Goal: Task Accomplishment & Management: Use online tool/utility

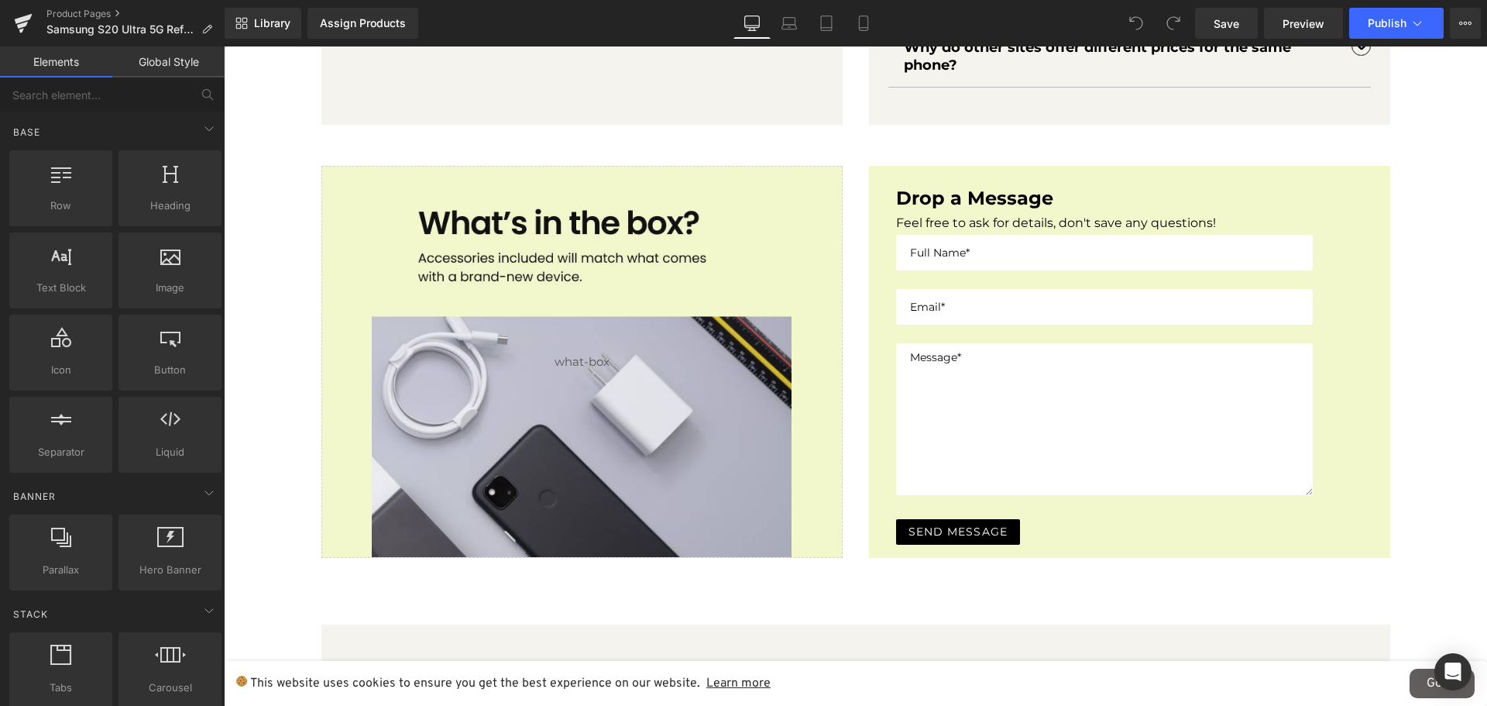
scroll to position [1704, 0]
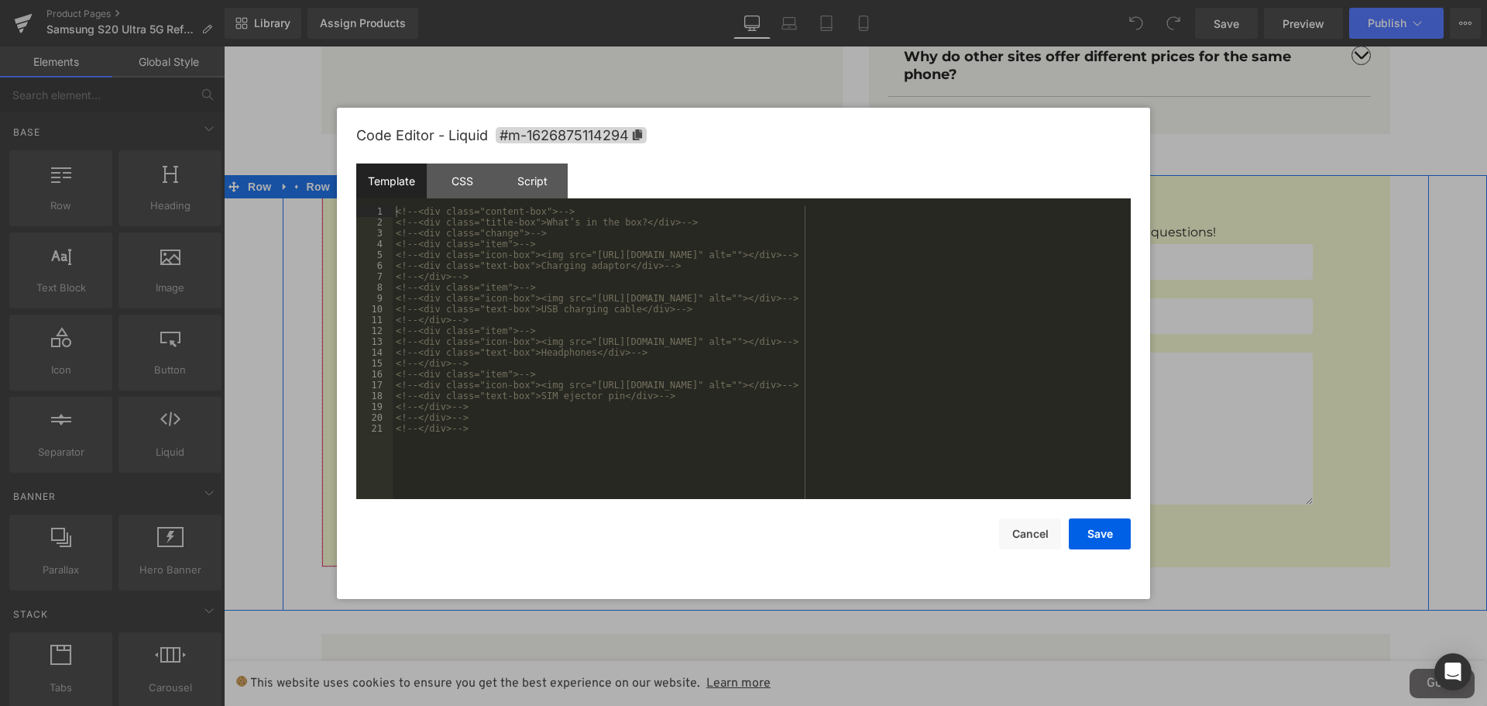
click at [602, 193] on div "Liquid" at bounding box center [581, 371] width 521 height 392
click at [487, 428] on div "<!-- <div class="content-box"> --> <!-- <div class="title-box">What’s in the bo…" at bounding box center [762, 363] width 738 height 315
click at [1023, 538] on button "Cancel" at bounding box center [1030, 533] width 62 height 31
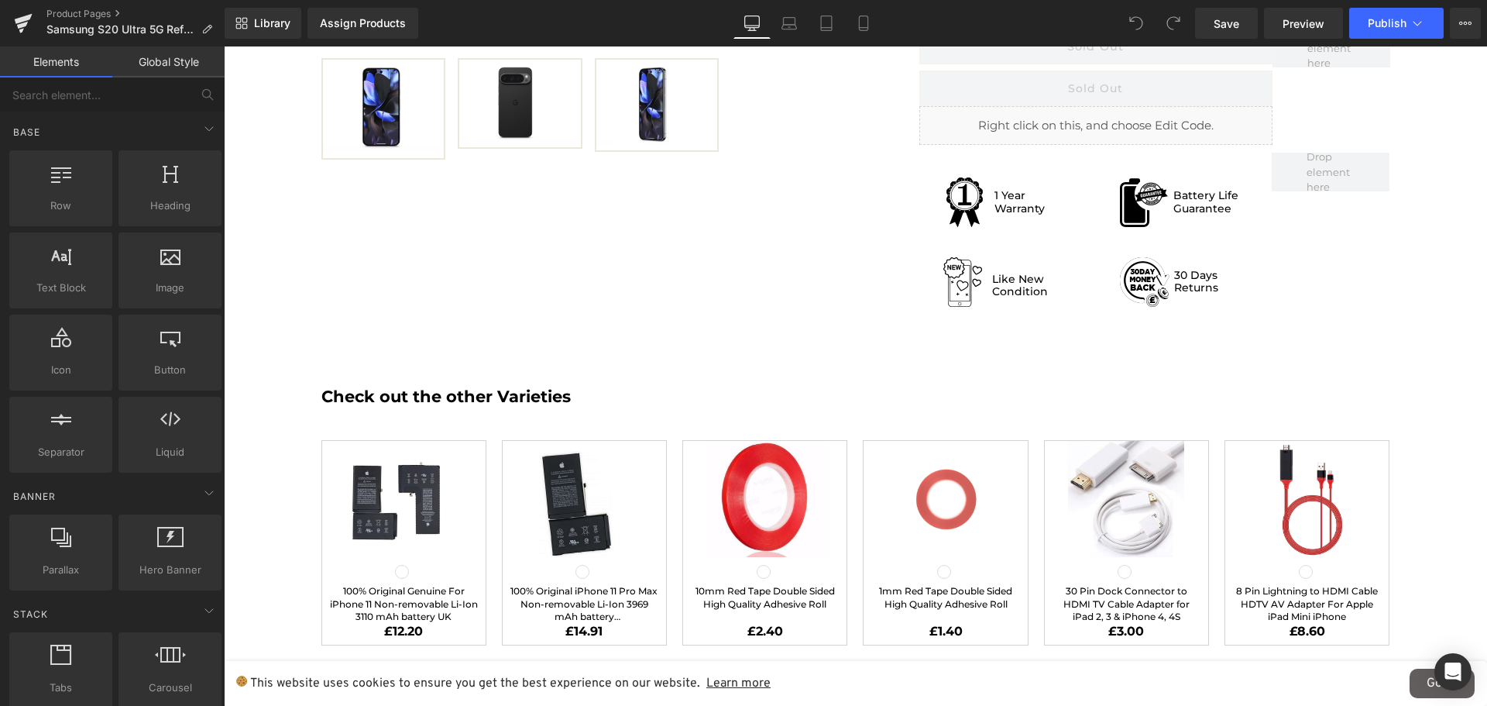
scroll to position [0, 0]
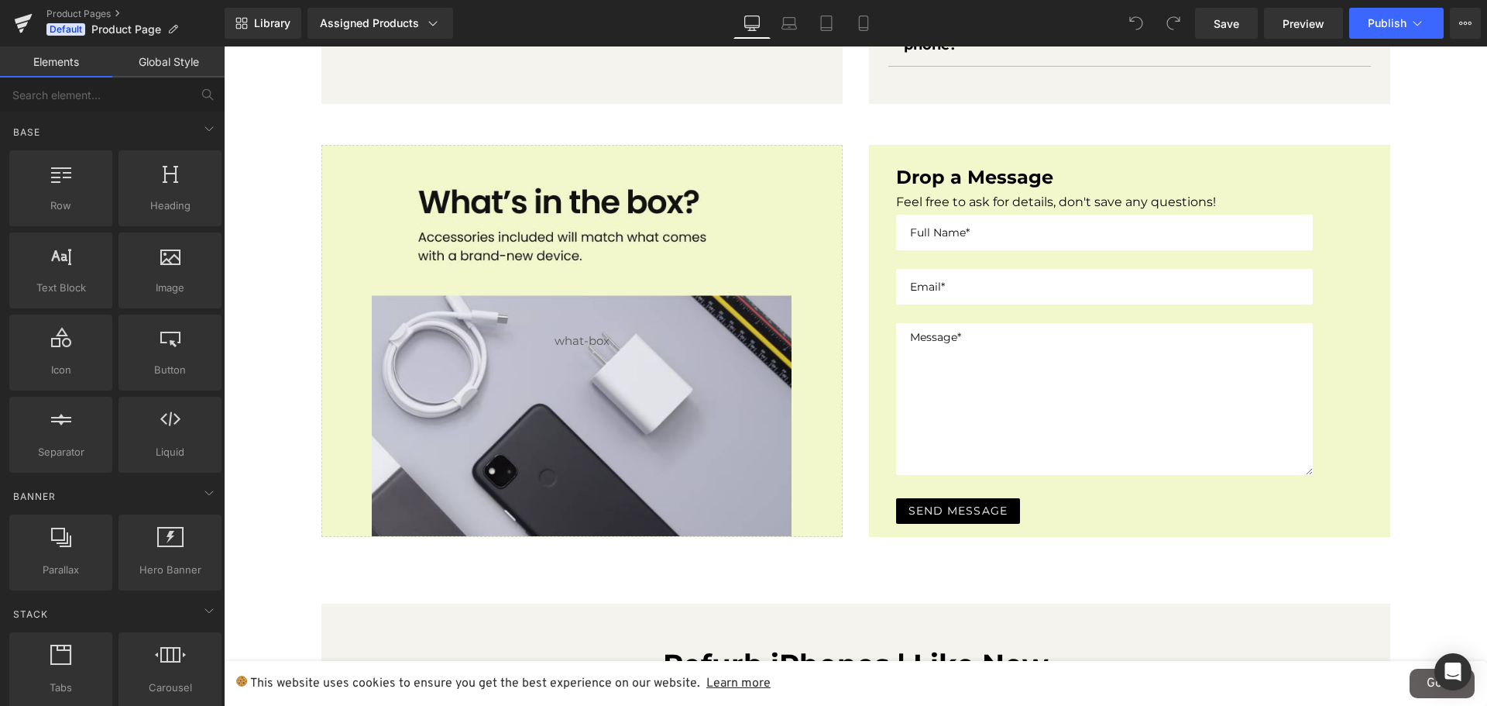
scroll to position [1782, 0]
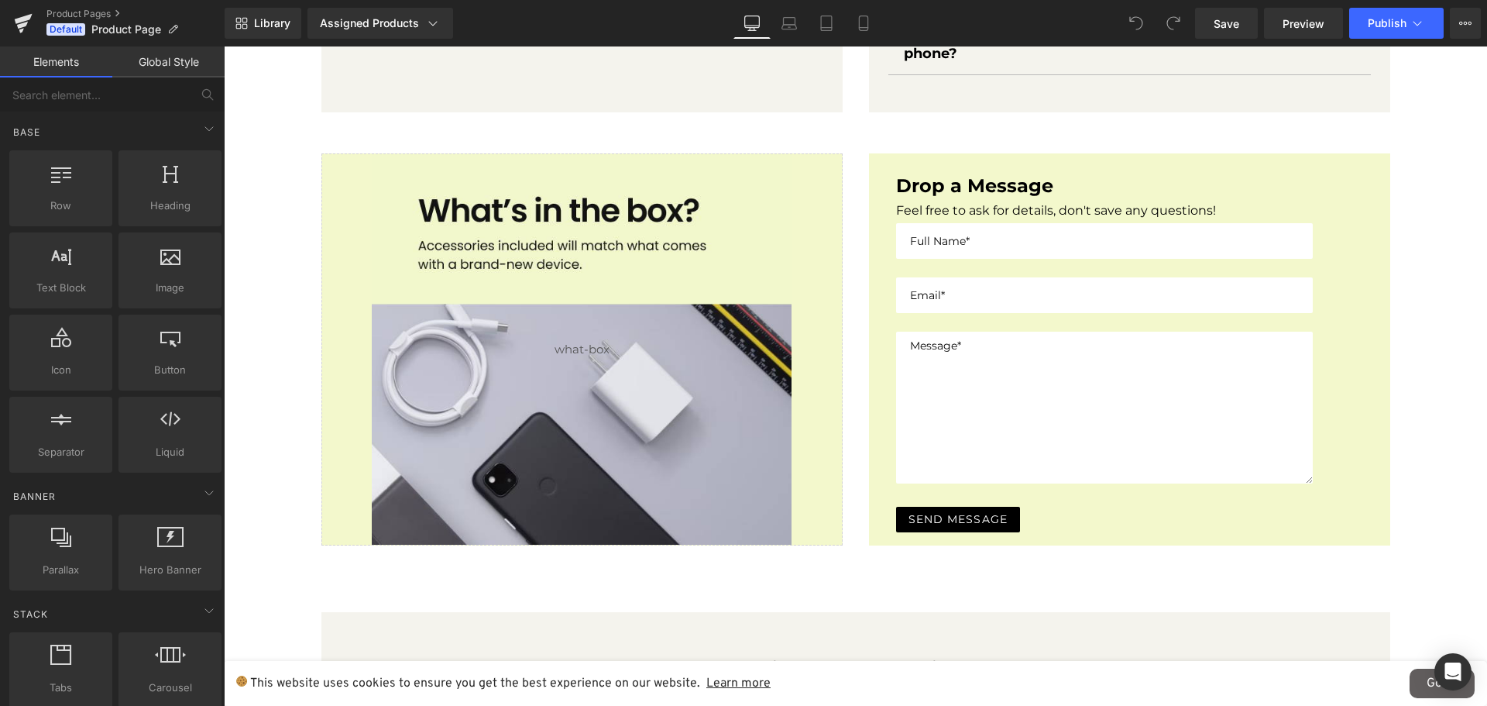
click at [781, 308] on div "Liquid" at bounding box center [581, 349] width 521 height 392
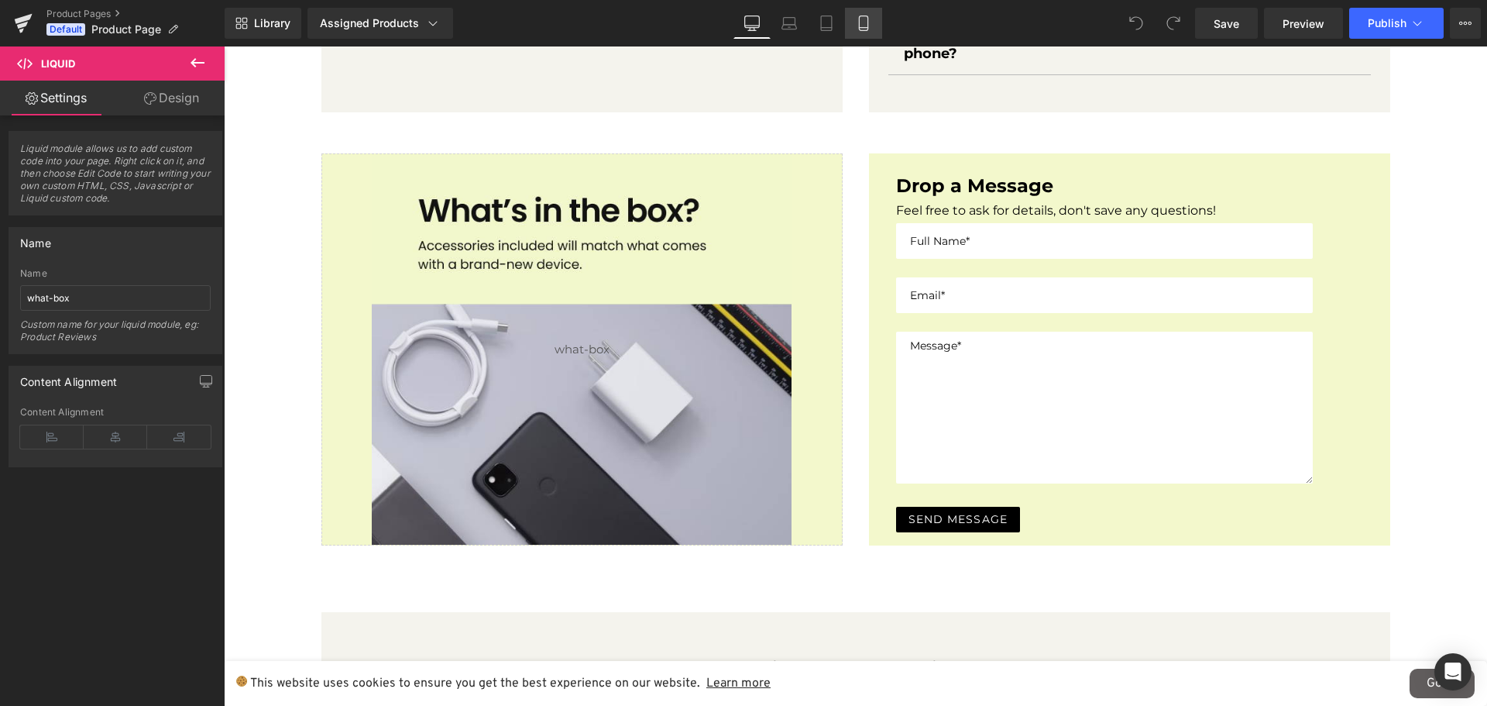
click at [876, 25] on link "Mobile" at bounding box center [863, 23] width 37 height 31
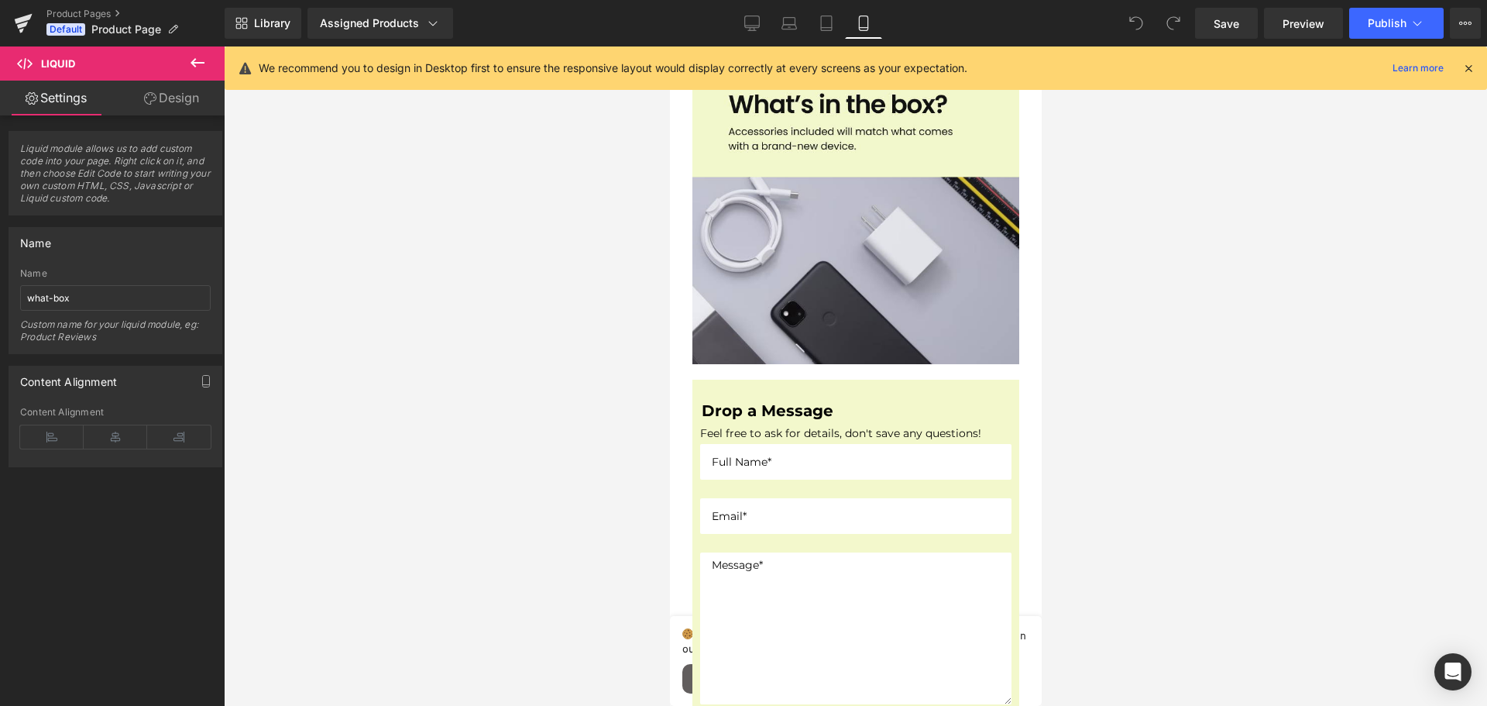
scroll to position [2711, 0]
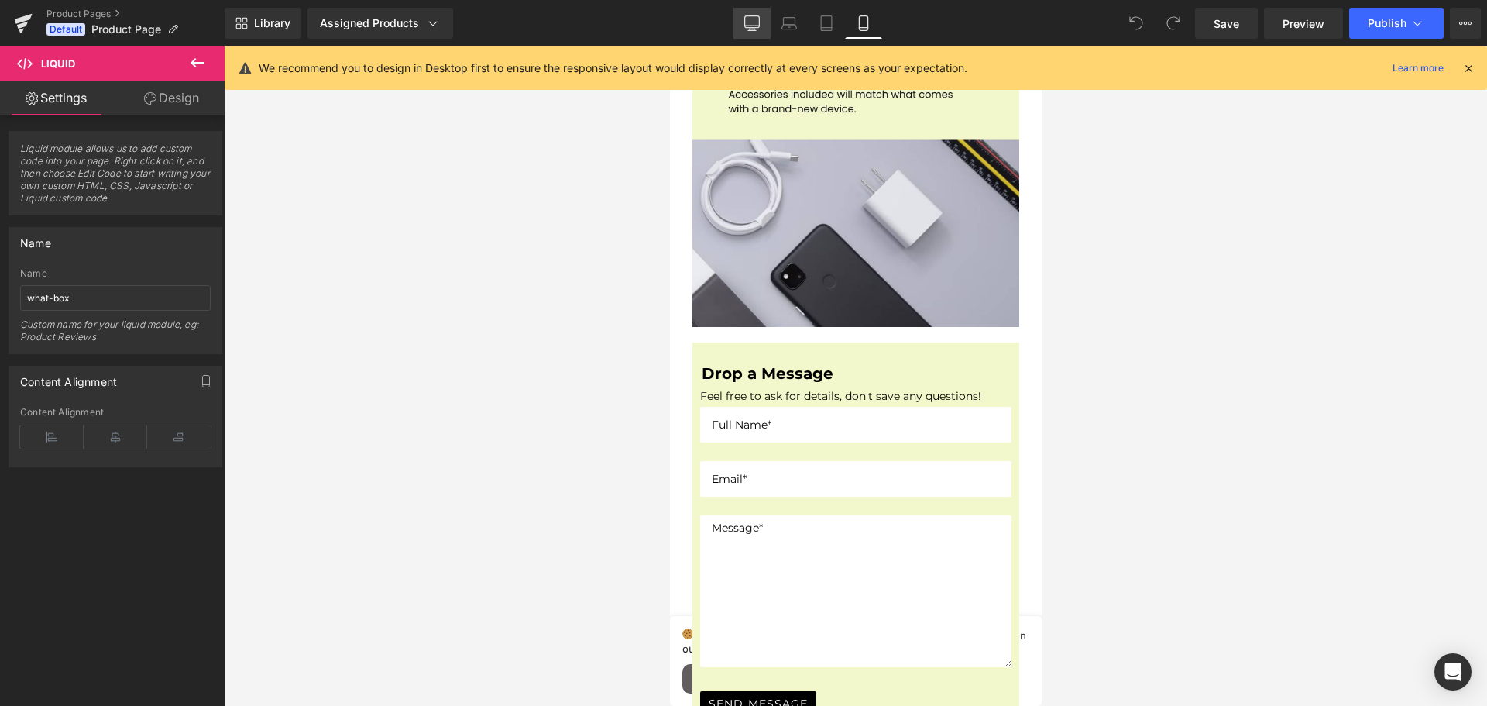
click at [743, 38] on link "Desktop" at bounding box center [752, 23] width 37 height 31
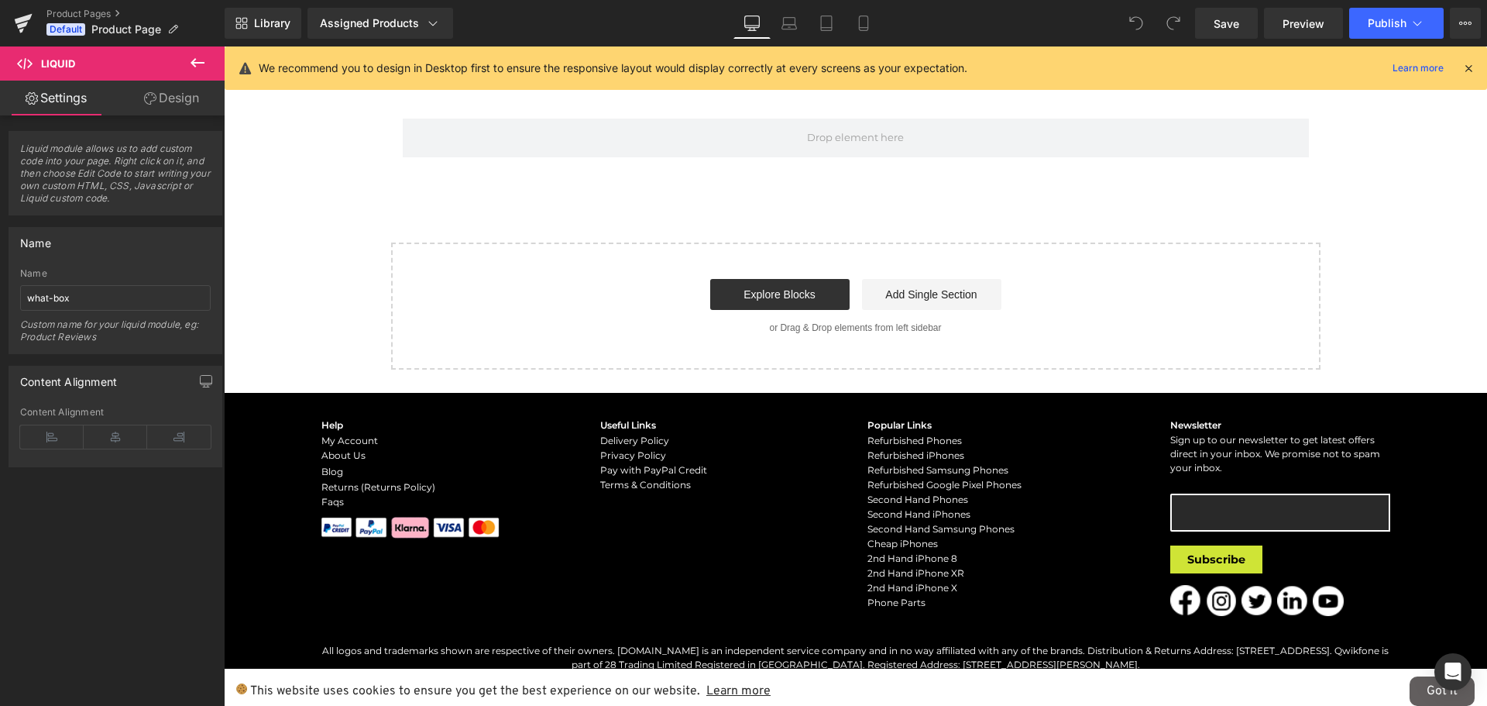
scroll to position [1666, 0]
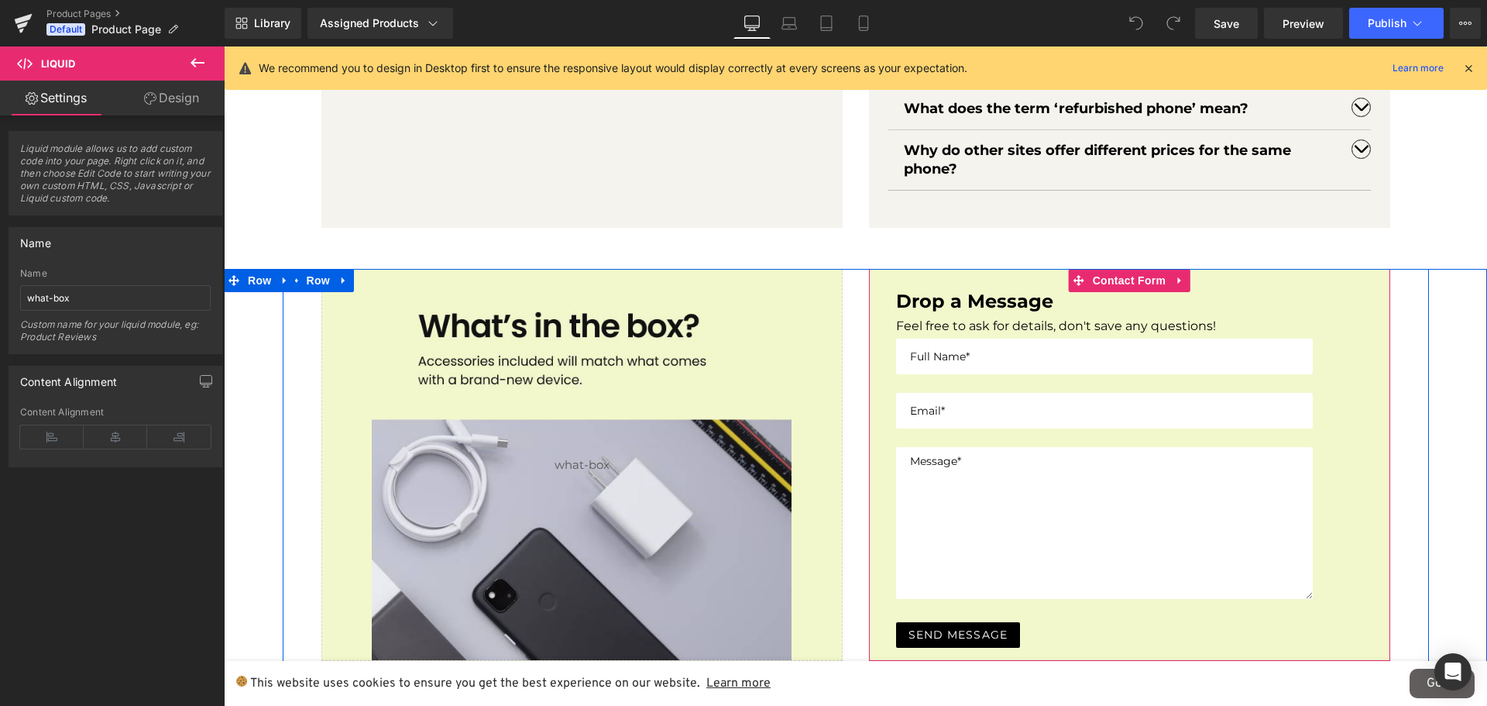
click at [1341, 310] on div "Drop a Message Heading Feel free to ask for details, don't save any questions! …" at bounding box center [1129, 465] width 521 height 392
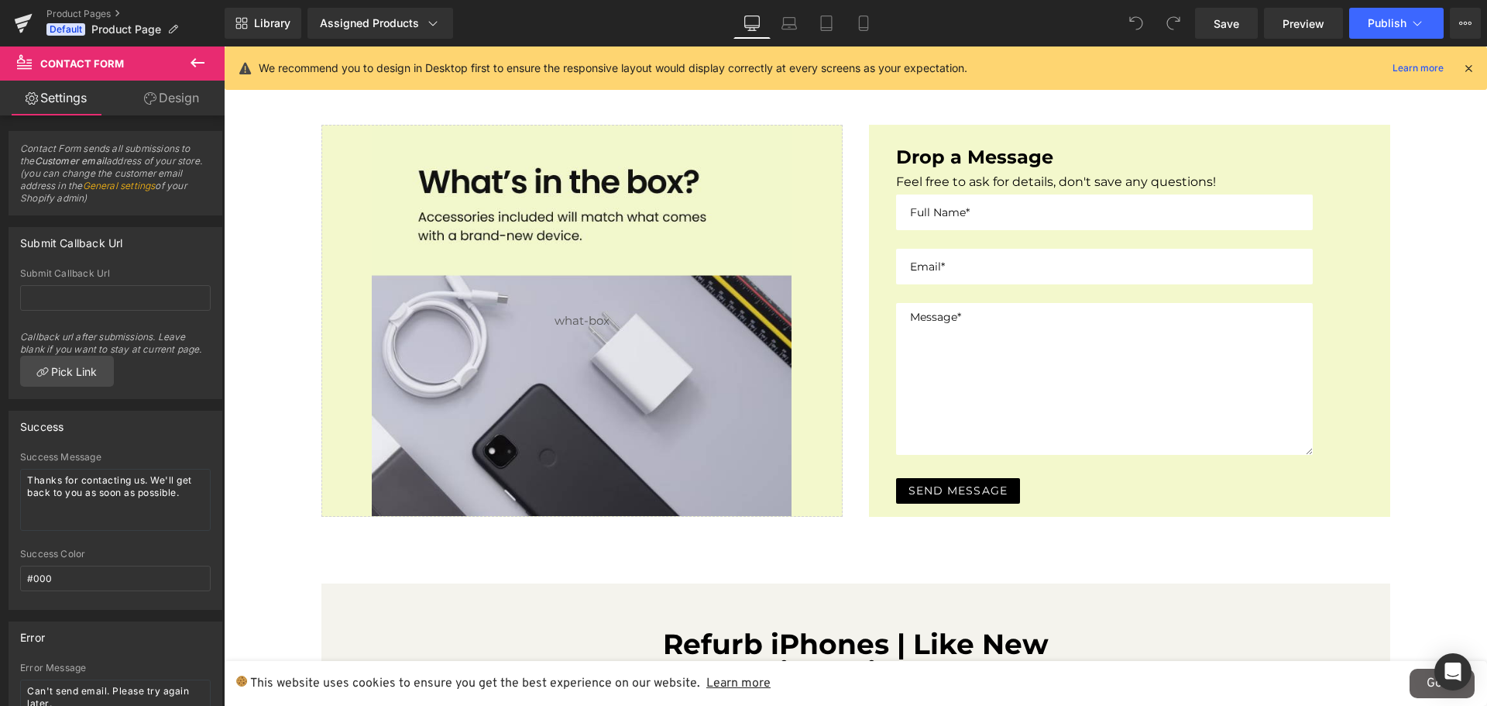
scroll to position [1821, 0]
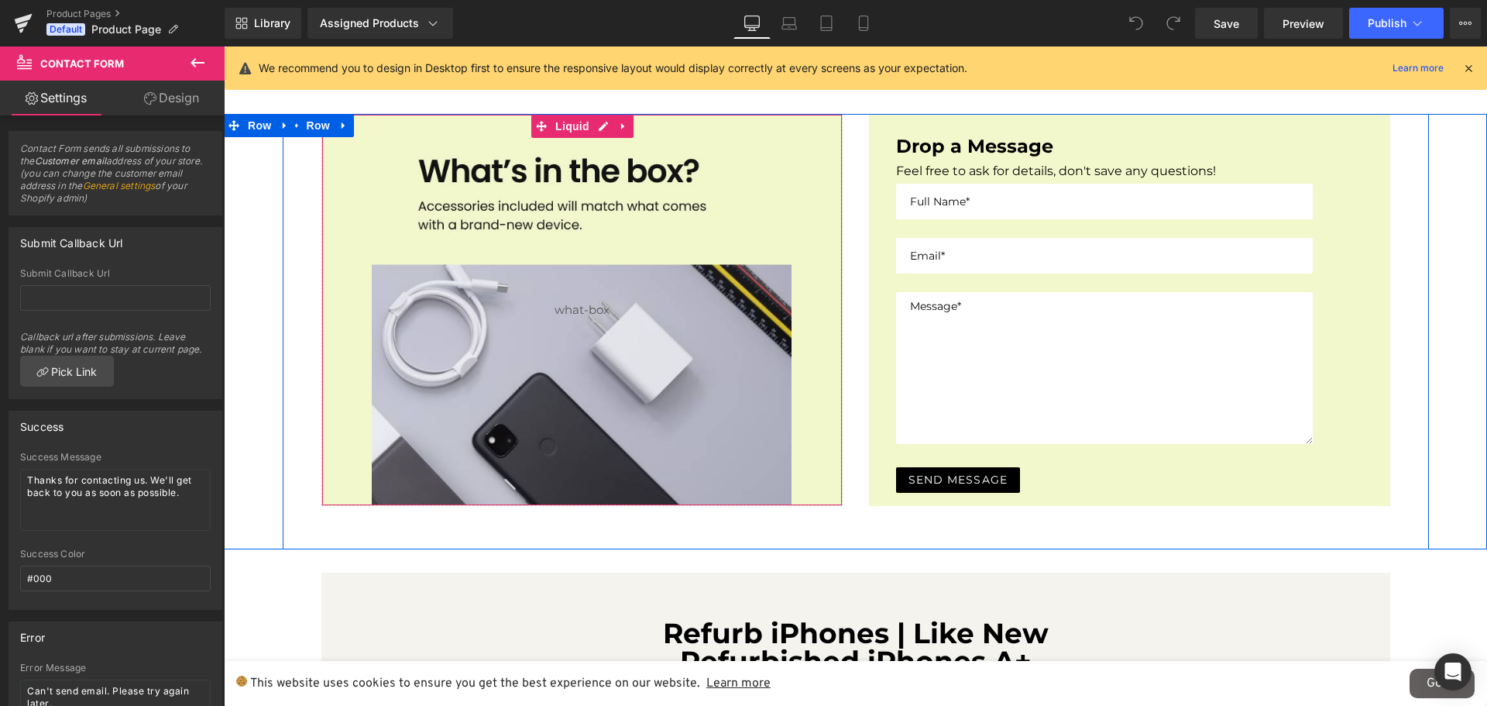
click at [591, 188] on div "Liquid" at bounding box center [581, 310] width 521 height 392
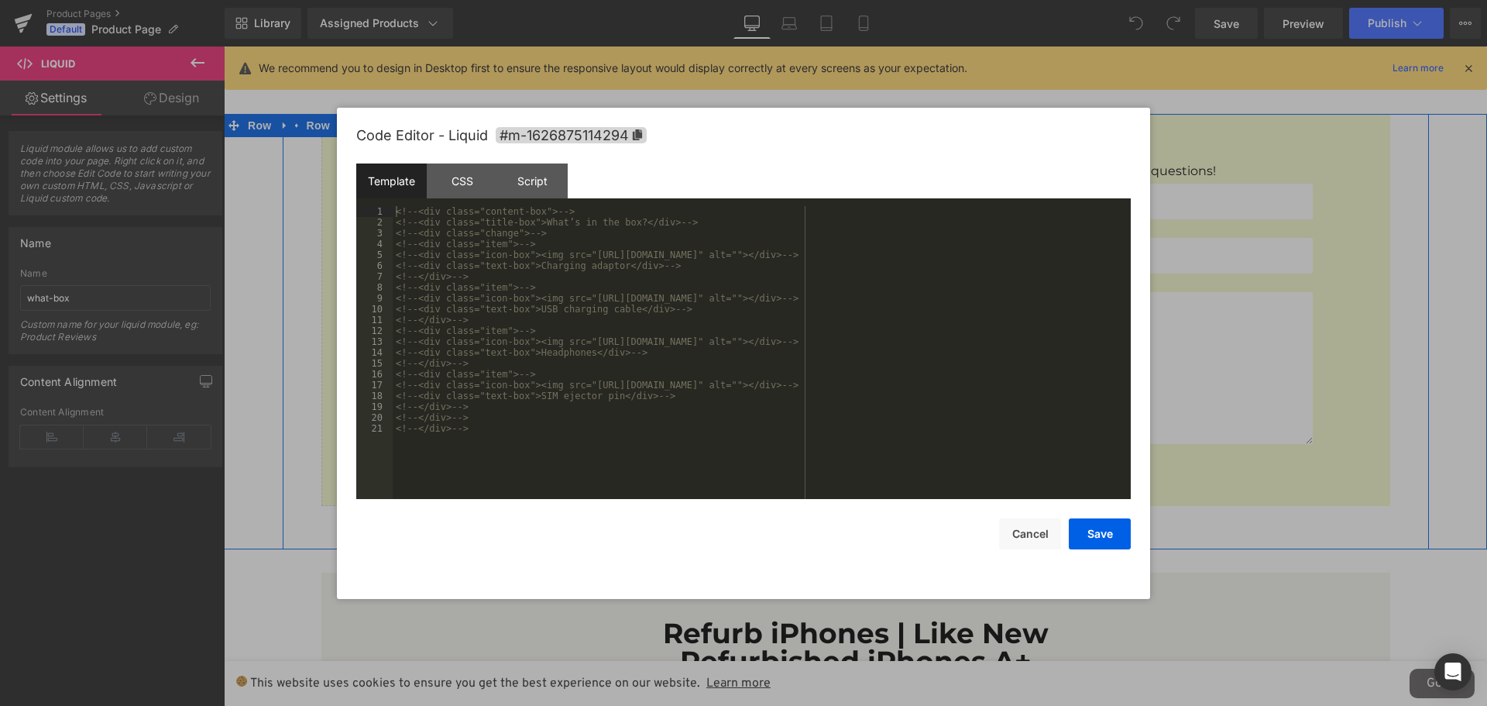
click at [590, 125] on div "Liquid" at bounding box center [581, 310] width 521 height 392
click at [472, 186] on div "CSS" at bounding box center [462, 180] width 70 height 35
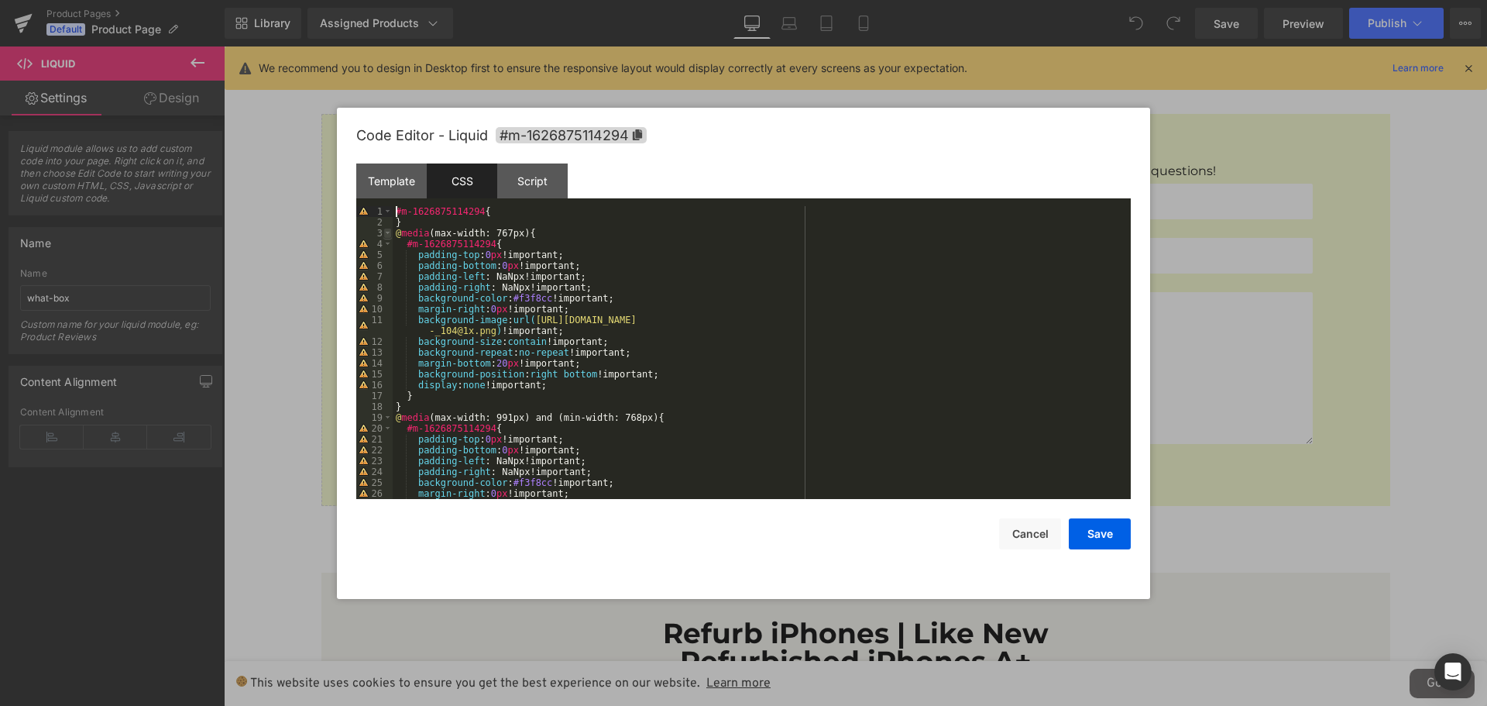
click at [385, 231] on span at bounding box center [387, 233] width 9 height 11
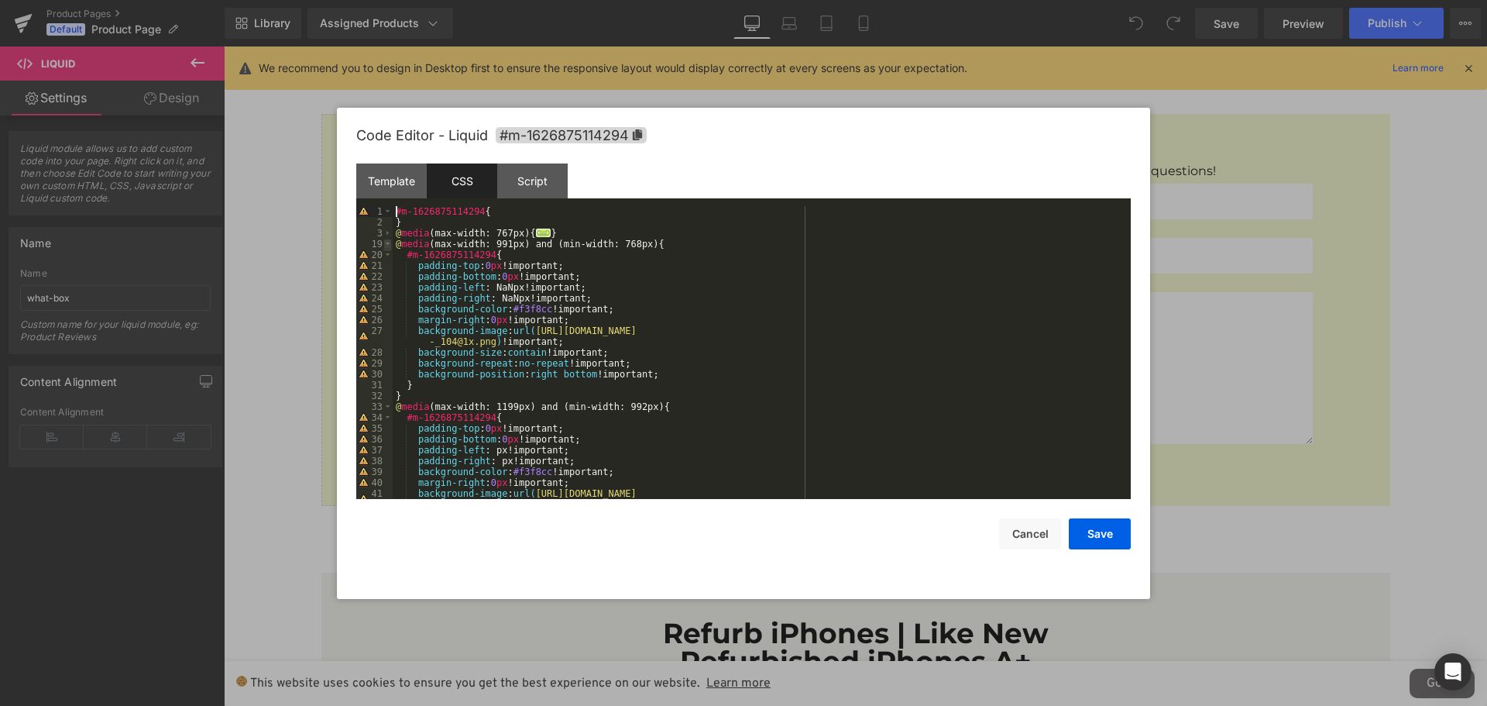
click at [386, 242] on span at bounding box center [387, 244] width 9 height 11
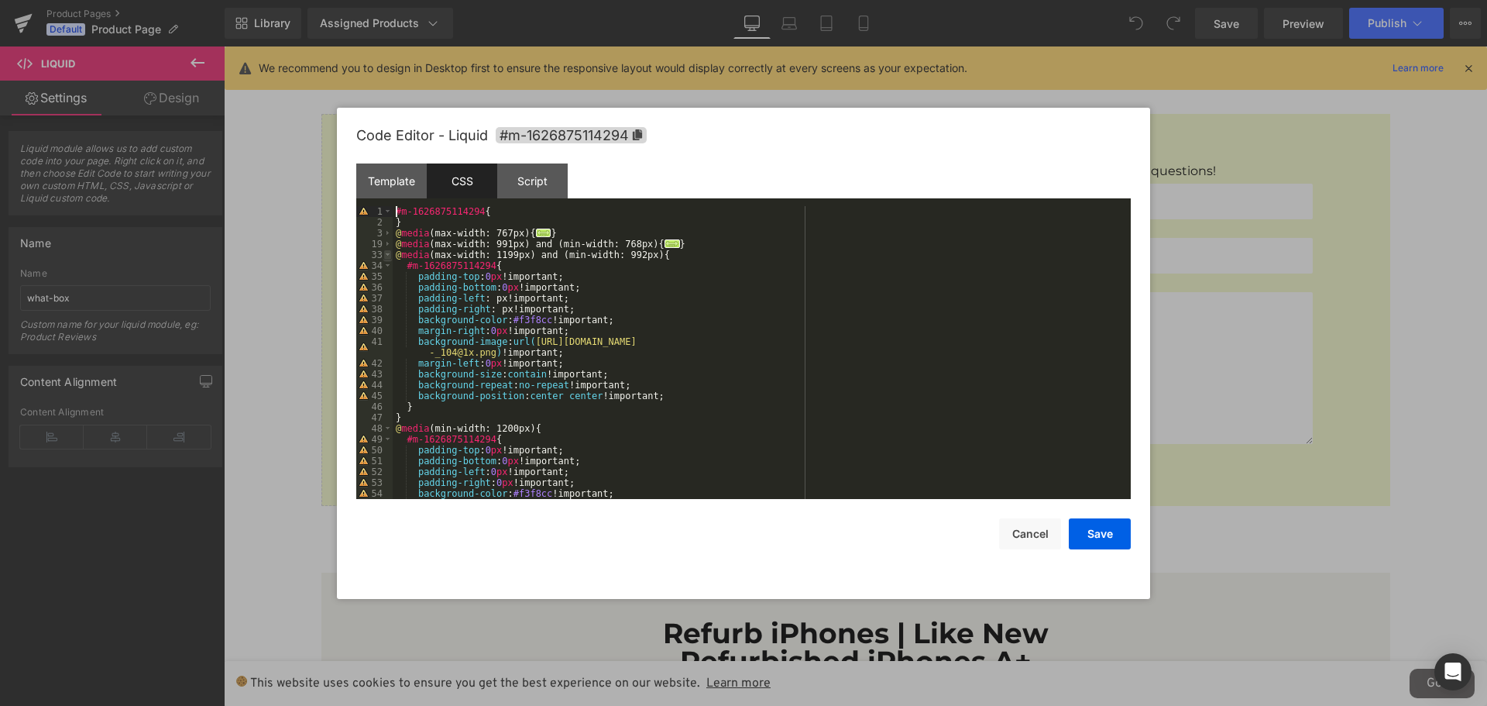
click at [389, 256] on span at bounding box center [387, 254] width 9 height 11
click at [389, 264] on span at bounding box center [387, 265] width 9 height 11
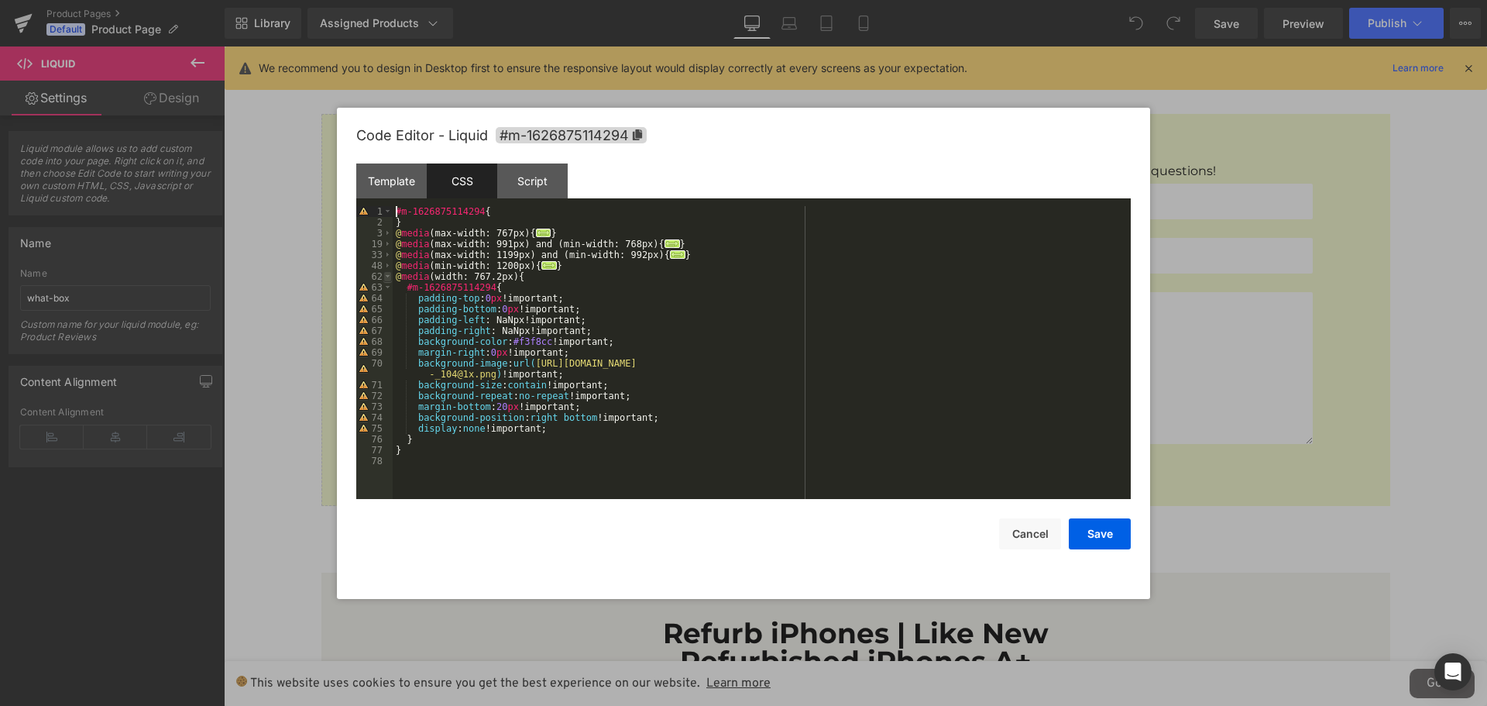
click at [389, 276] on span at bounding box center [387, 276] width 9 height 11
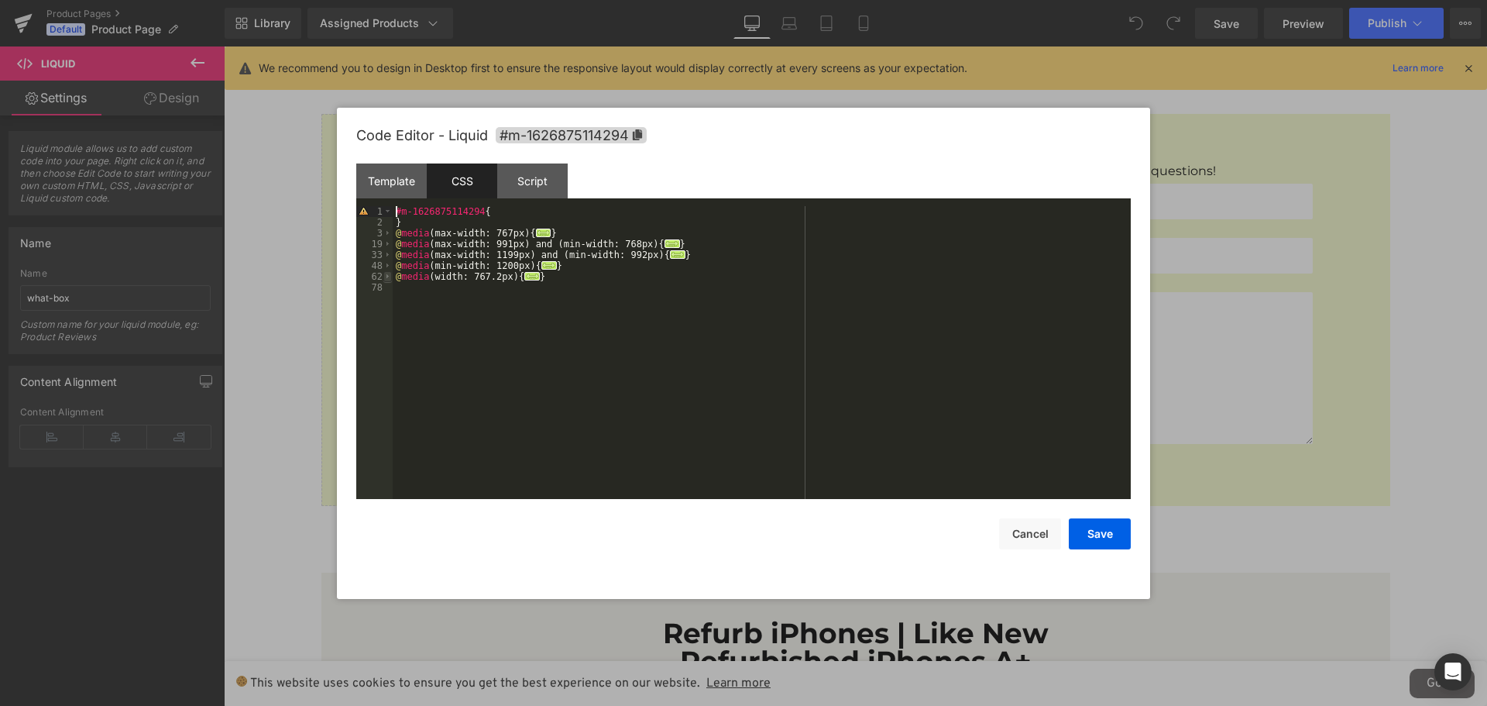
click at [389, 276] on span at bounding box center [387, 276] width 9 height 11
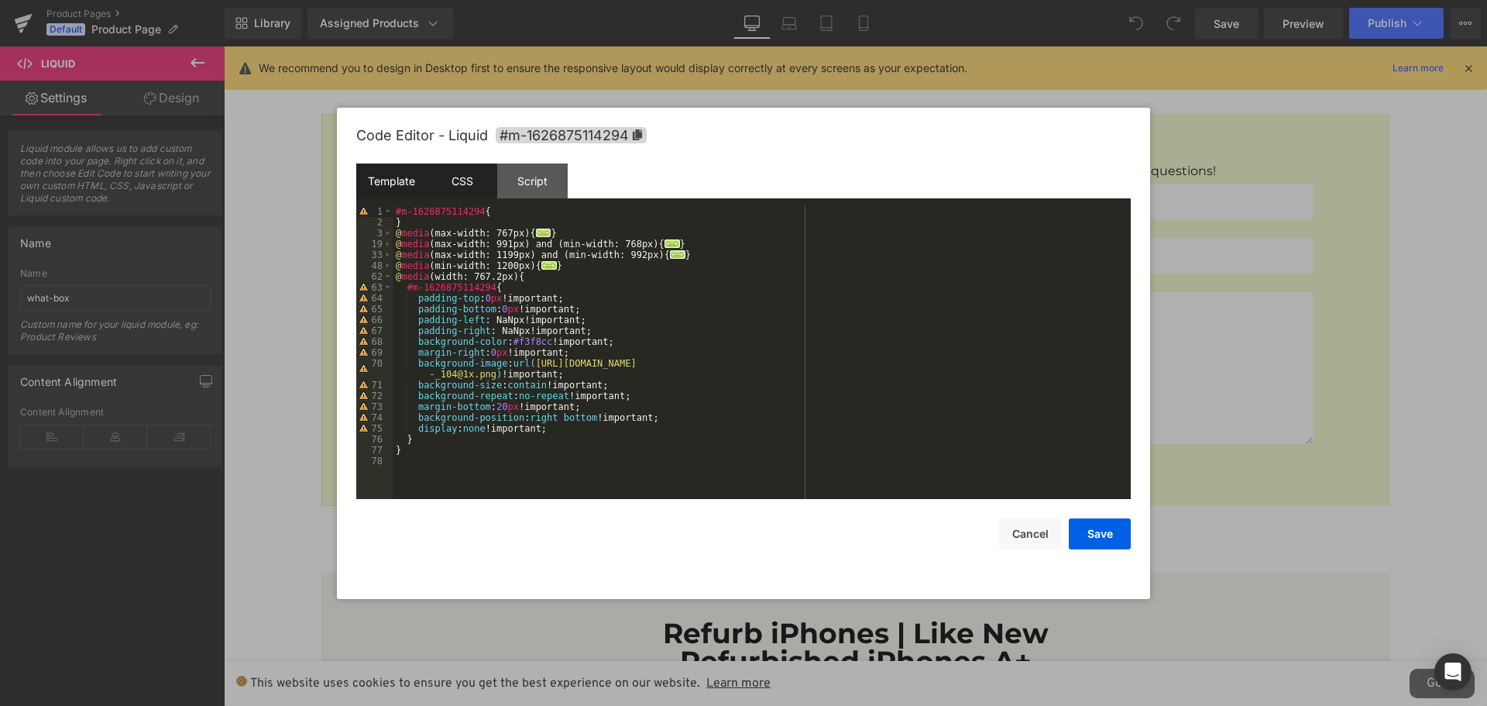
click at [370, 190] on div "Template" at bounding box center [391, 180] width 70 height 35
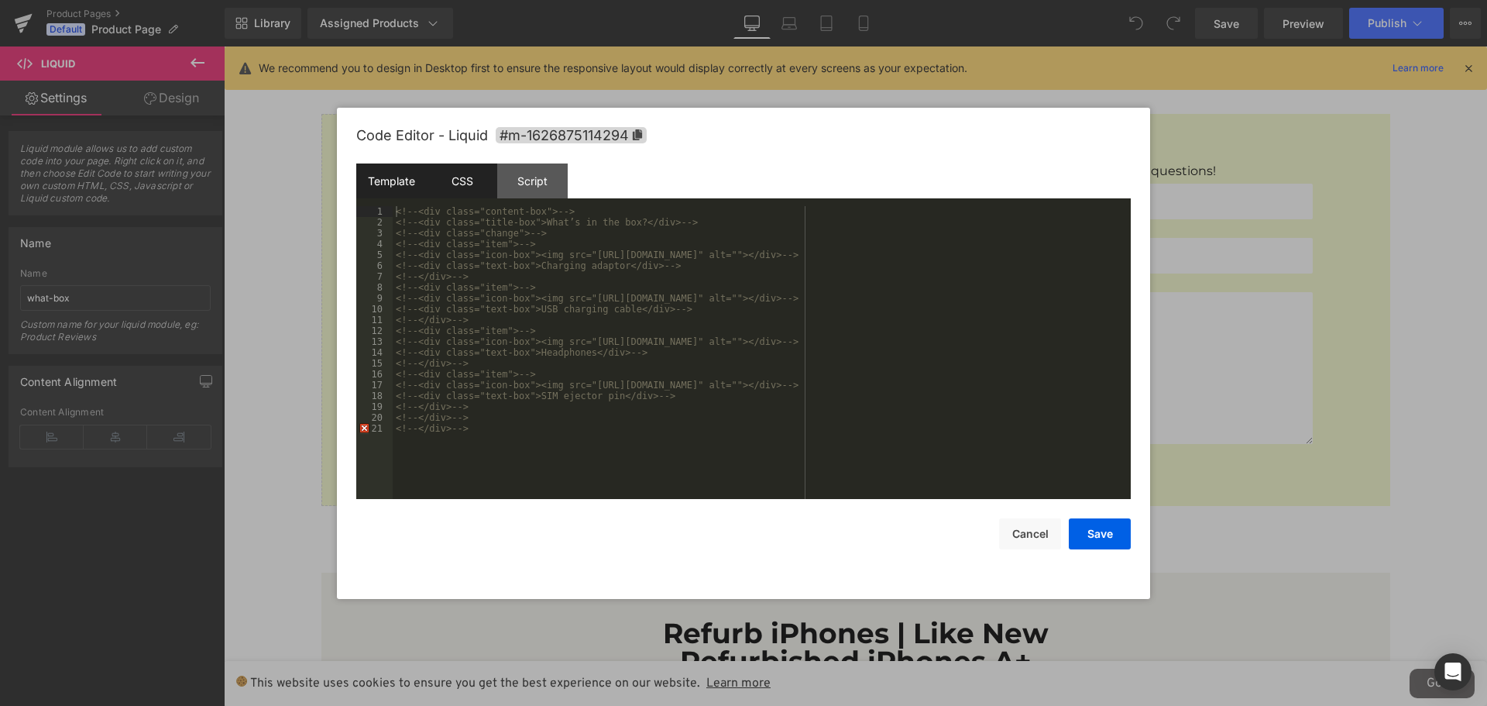
click at [474, 180] on div "CSS" at bounding box center [462, 180] width 70 height 35
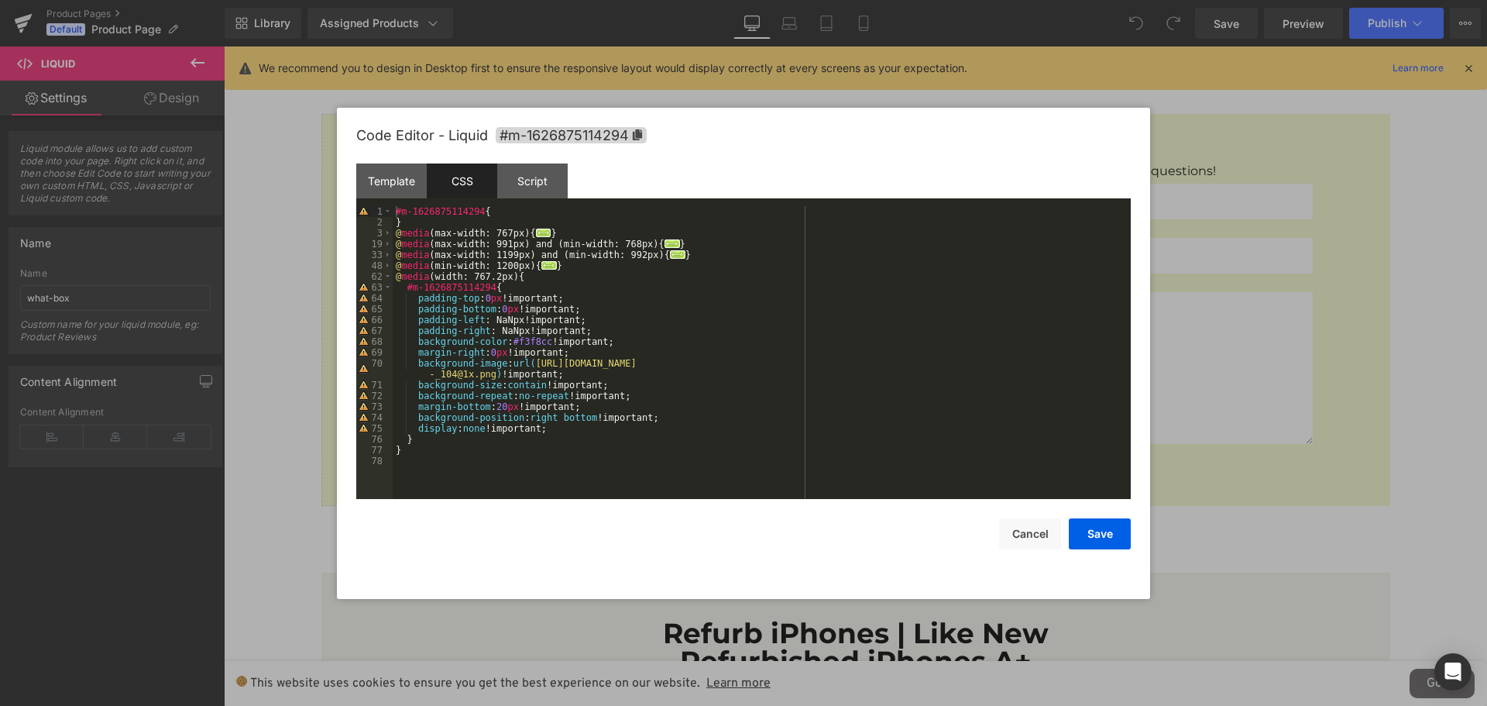
click at [544, 429] on div "#m-1626875114294 { } @ media (max-width: 767px) { ... } @ media (max-width: 991…" at bounding box center [762, 363] width 738 height 315
click at [1099, 538] on button "Save" at bounding box center [1100, 533] width 62 height 31
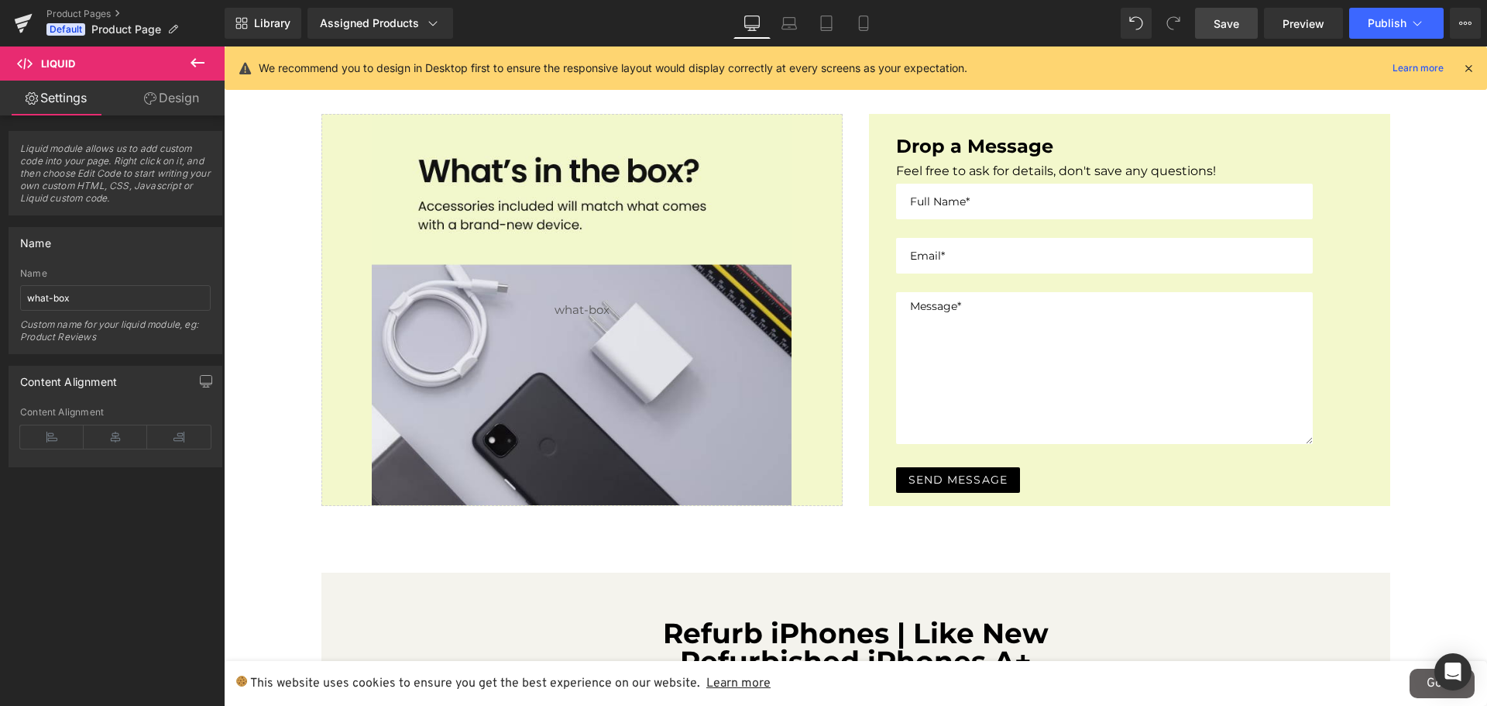
click at [1244, 23] on link "Save" at bounding box center [1226, 23] width 63 height 31
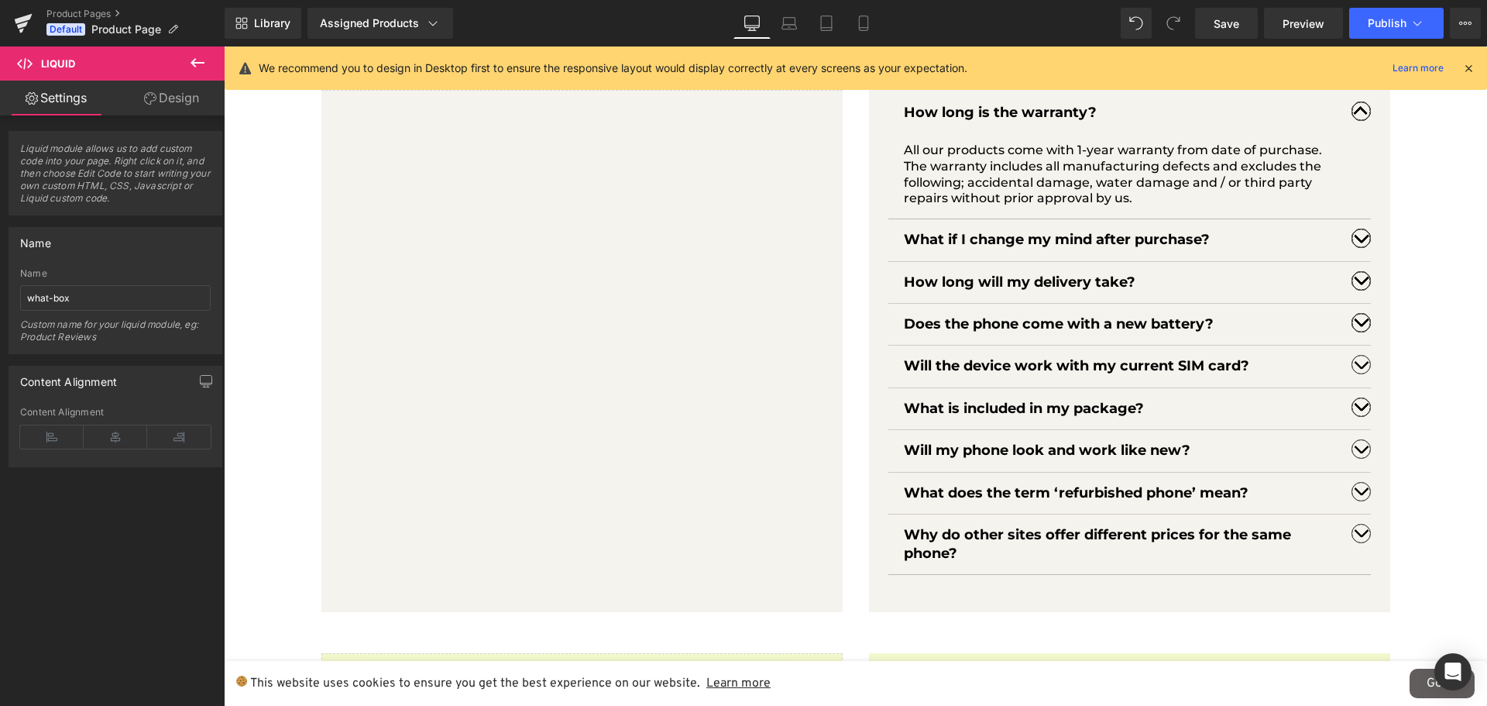
scroll to position [1279, 0]
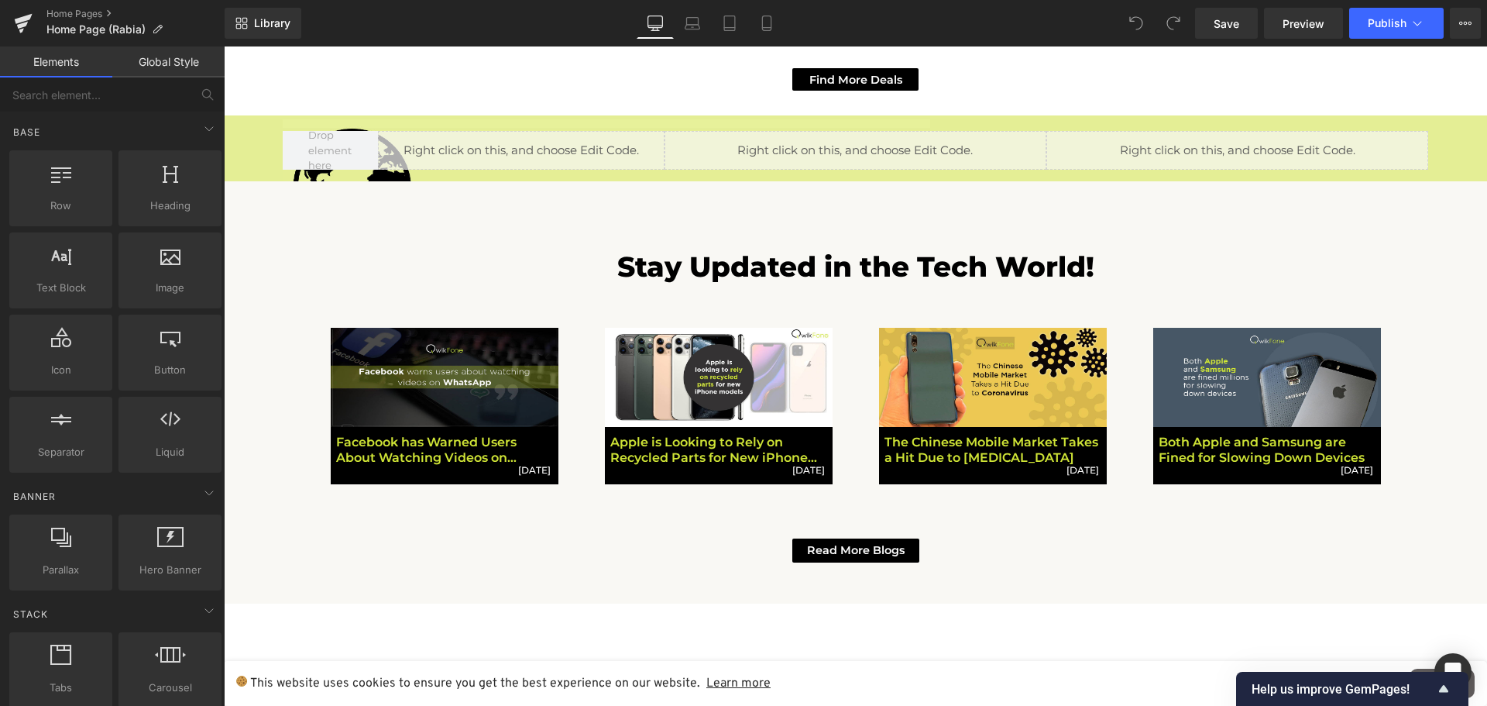
scroll to position [1782, 0]
